Goal: Information Seeking & Learning: Learn about a topic

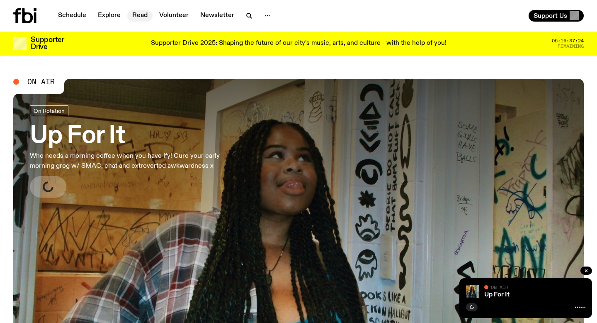
click at [143, 17] on link "Read" at bounding box center [139, 16] width 25 height 12
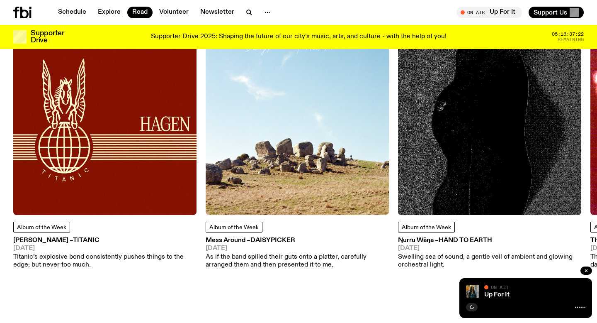
scroll to position [404, 0]
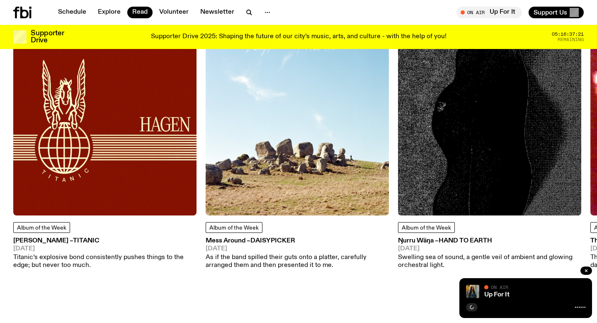
click at [103, 172] on img at bounding box center [104, 123] width 183 height 183
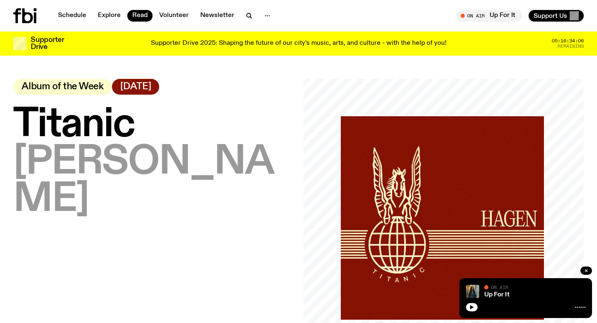
click at [201, 35] on div "Supporter Drive Supporter Drive 2025: Shaping the future of our city’s music, a…" at bounding box center [298, 44] width 570 height 24
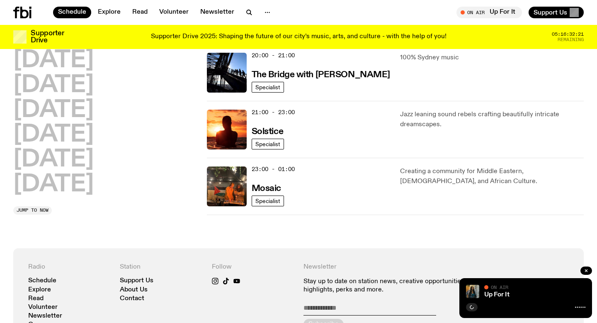
scroll to position [426, 0]
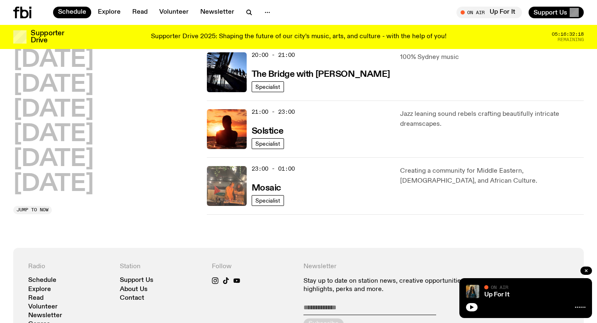
click at [219, 183] on img at bounding box center [227, 186] width 40 height 40
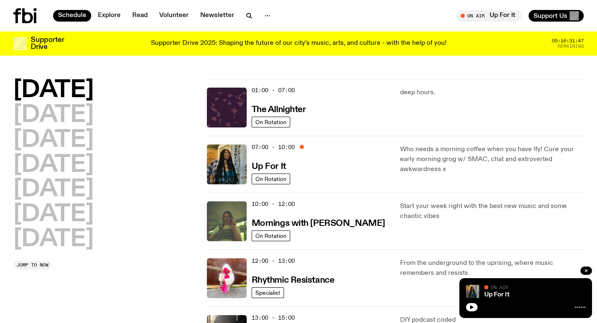
click at [247, 47] on p "Supporter Drive 2025: Shaping the future of our city’s music, arts, and culture…" at bounding box center [299, 43] width 296 height 7
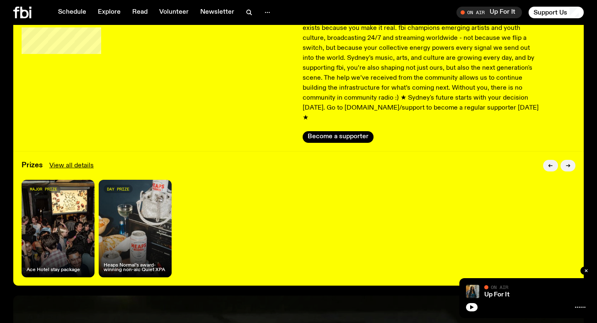
scroll to position [42, 0]
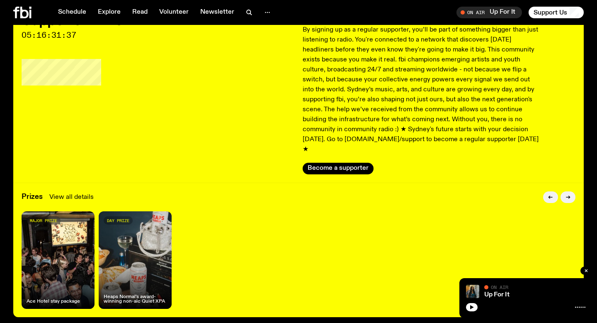
click at [76, 192] on link "View all details" at bounding box center [71, 197] width 44 height 10
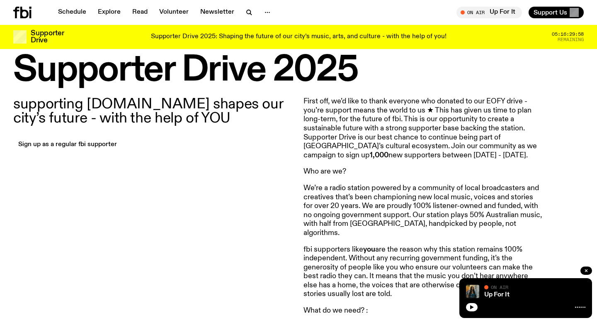
scroll to position [228, 0]
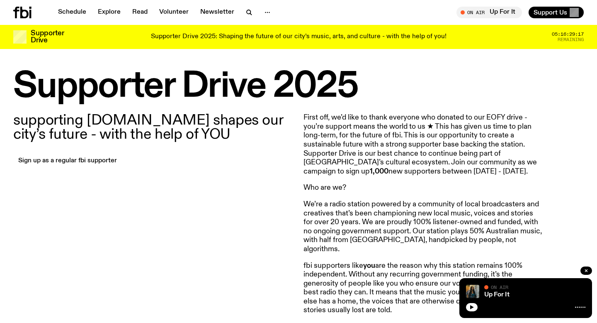
click at [377, 139] on p "First off, we’d like to thank everyone who donated to our EOFY drive - you’re s…" at bounding box center [422, 144] width 239 height 63
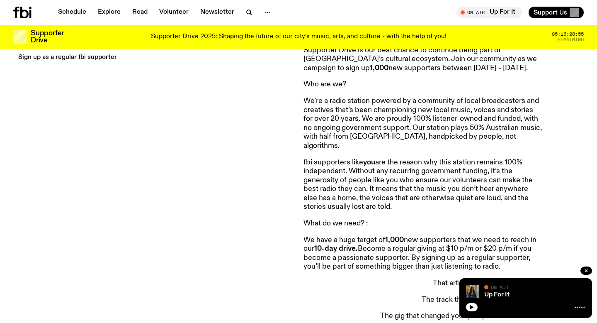
scroll to position [327, 0]
